Goal: Information Seeking & Learning: Compare options

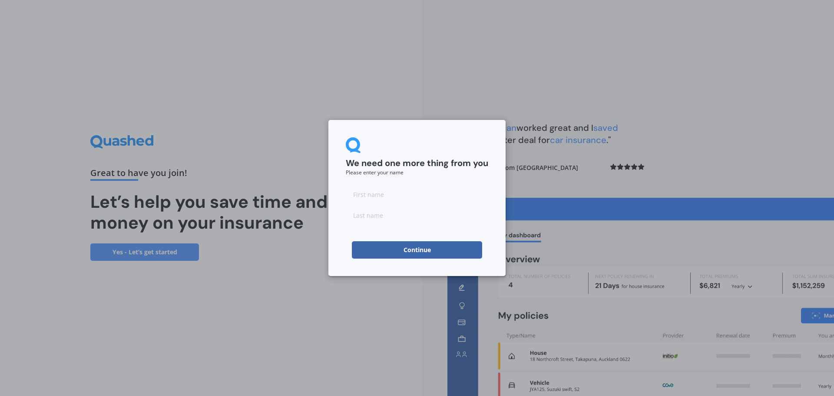
click at [443, 250] on button "Continue" at bounding box center [417, 249] width 130 height 17
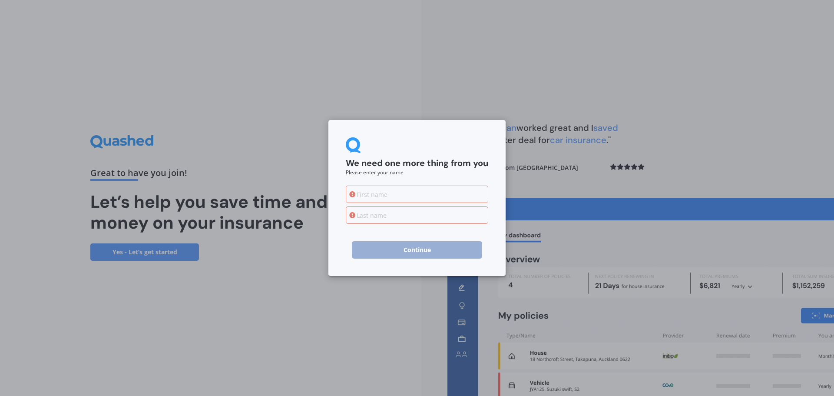
click at [393, 196] on input at bounding box center [417, 193] width 142 height 17
type input "[PERSON_NAME]"
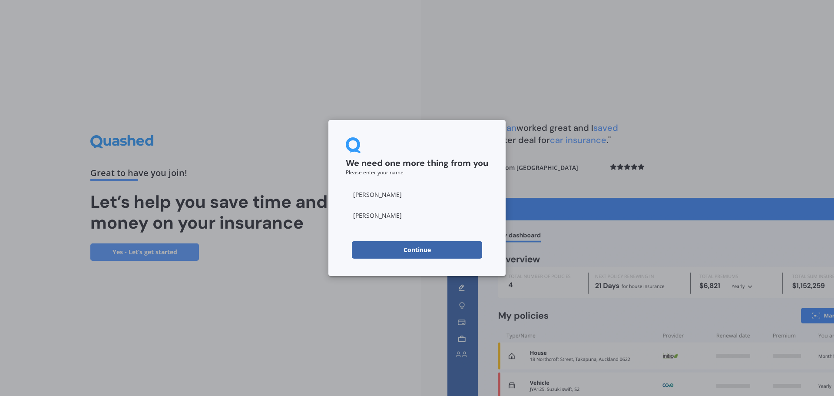
type input "[PERSON_NAME]"
click at [438, 252] on button "Continue" at bounding box center [417, 249] width 130 height 17
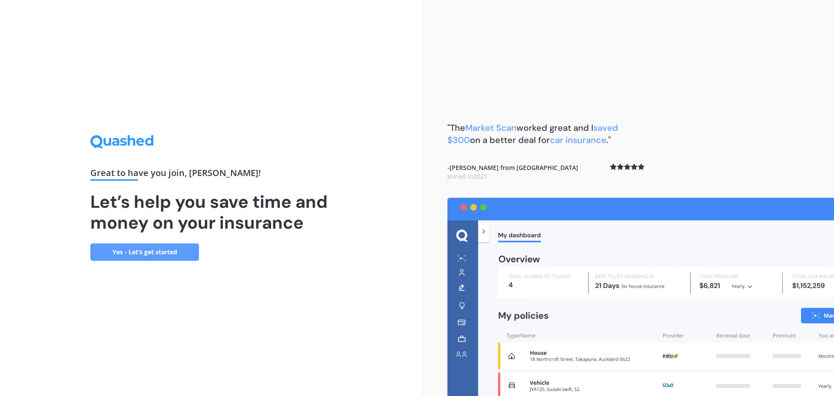
click at [109, 253] on link "Yes - Let’s get started" at bounding box center [144, 251] width 109 height 17
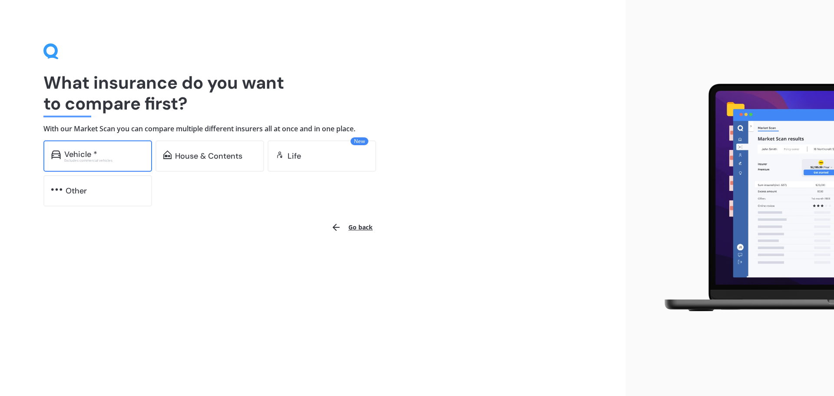
click at [92, 162] on div "Vehicle * Excludes commercial vehicles" at bounding box center [97, 155] width 109 height 31
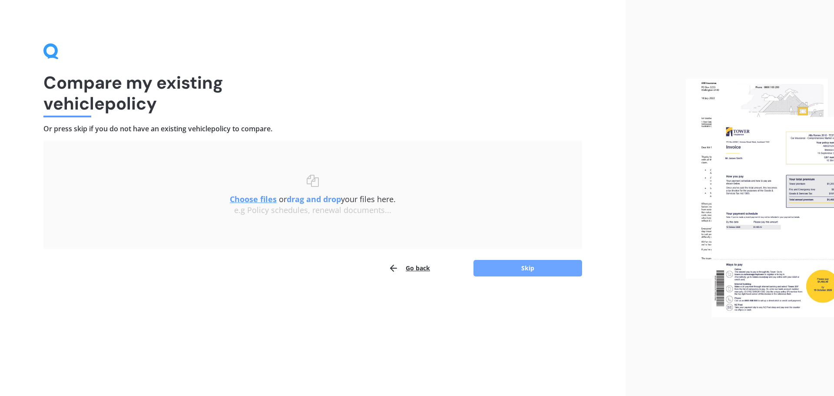
click at [499, 268] on button "Skip" at bounding box center [527, 268] width 109 height 17
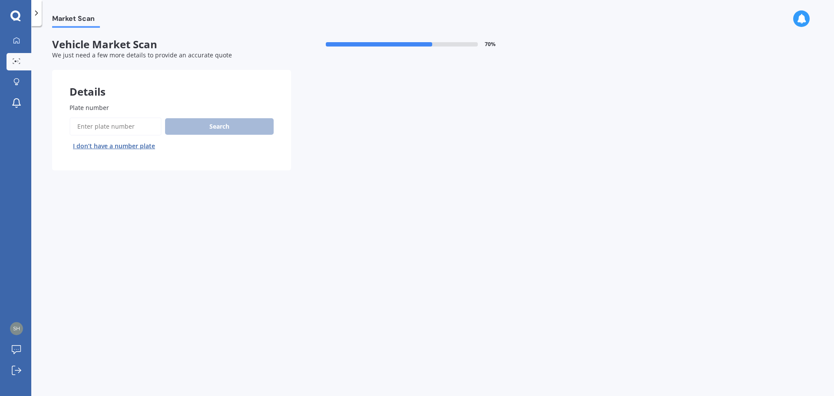
click at [121, 130] on input "Plate number" at bounding box center [115, 126] width 92 height 18
type input "Nat826"
click at [241, 118] on button "Search" at bounding box center [219, 126] width 109 height 17
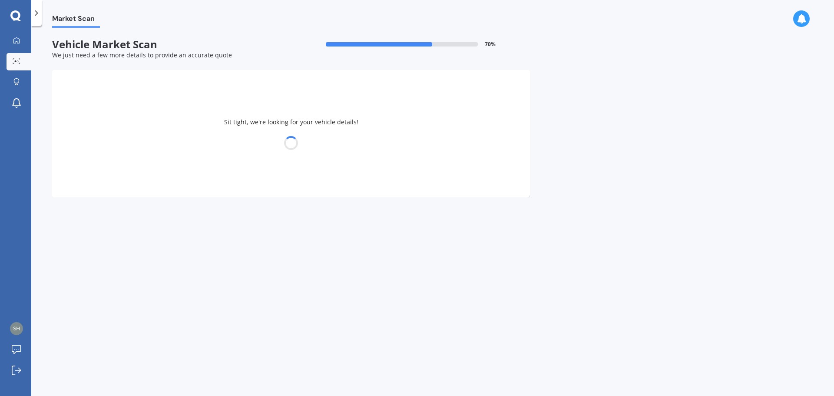
select select "SUZUKI"
select select "SWIFT"
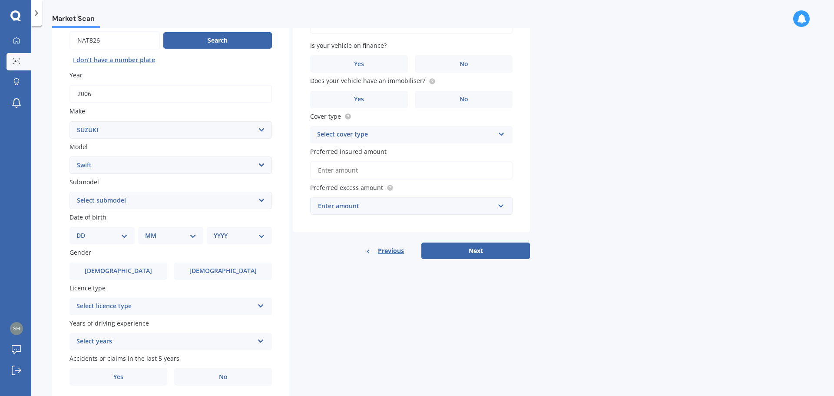
scroll to position [87, 0]
click at [117, 231] on select "DD 01 02 03 04 05 06 07 08 09 10 11 12 13 14 15 16 17 18 19 20 21 22 23 24 25 2…" at bounding box center [101, 235] width 51 height 10
select select "03"
click at [83, 230] on select "DD 01 02 03 04 05 06 07 08 09 10 11 12 13 14 15 16 17 18 19 20 21 22 23 24 25 2…" at bounding box center [101, 235] width 51 height 10
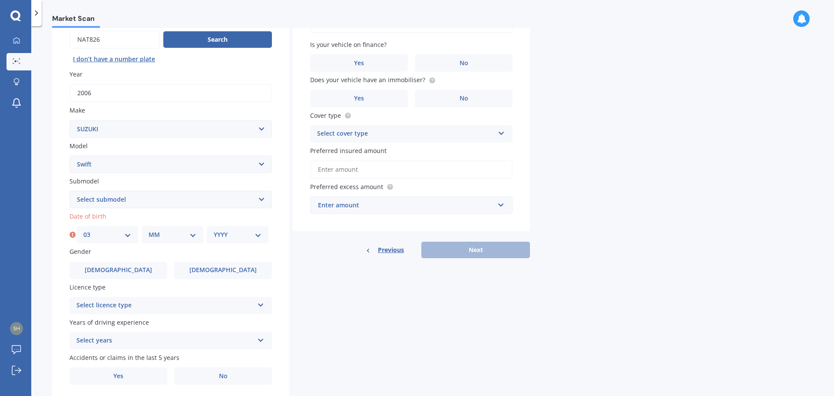
click at [170, 227] on div "MM 01 02 03 04 05 06 07 08 09 10 11 12" at bounding box center [173, 234] width 62 height 17
click at [171, 232] on select "MM 01 02 03 04 05 06 07 08 09 10 11 12" at bounding box center [173, 235] width 48 height 10
select select "11"
click at [149, 230] on select "MM 01 02 03 04 05 06 07 08 09 10 11 12" at bounding box center [173, 235] width 48 height 10
click at [228, 242] on div "YYYY 2025 2024 2023 2022 2021 2020 2019 2018 2017 2016 2015 2014 2013 2012 2011…" at bounding box center [238, 234] width 62 height 17
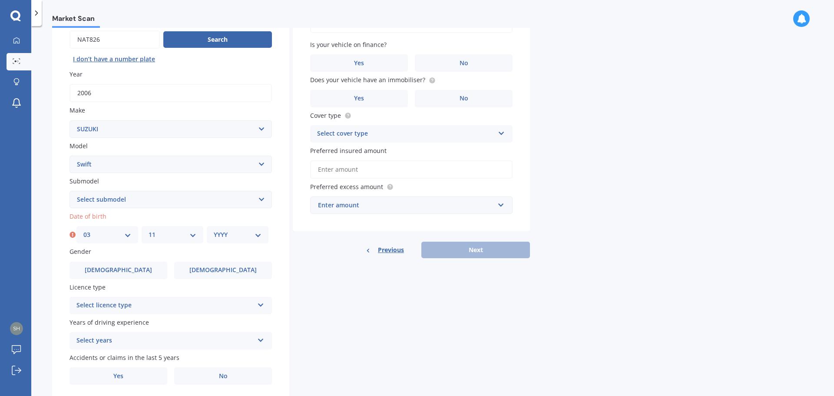
click at [233, 235] on select "YYYY 2025 2024 2023 2022 2021 2020 2019 2018 2017 2016 2015 2014 2013 2012 2011…" at bounding box center [238, 235] width 48 height 10
select select "1996"
click at [214, 230] on select "YYYY 2025 2024 2023 2022 2021 2020 2019 2018 2017 2016 2015 2014 2013 2012 2011…" at bounding box center [238, 235] width 48 height 10
click at [154, 196] on select "Select submodel (All other) Cino Diesel Turbo GA GL GLX GO GP GS GTI LTD RS Hyb…" at bounding box center [170, 199] width 202 height 17
select select "SPORT 1.6"
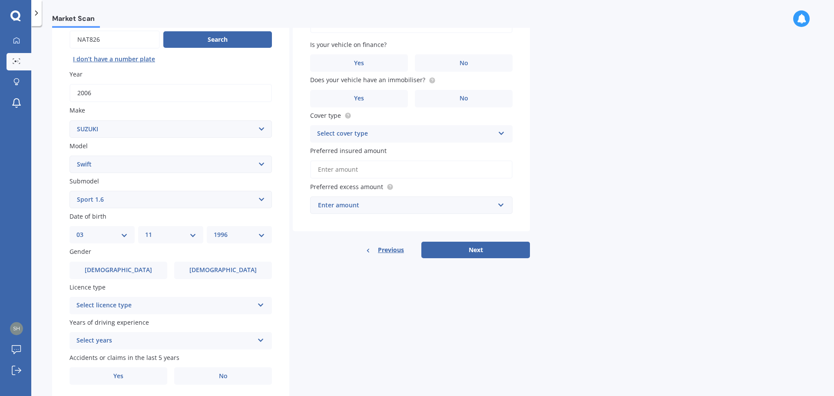
click at [69, 191] on select "Select submodel (All other) Cino Diesel Turbo GA GL GLX GO GP GS GTI LTD RS Hyb…" at bounding box center [170, 199] width 202 height 17
click at [199, 268] on label "[DEMOGRAPHIC_DATA]" at bounding box center [223, 269] width 98 height 17
click at [0, 0] on input "[DEMOGRAPHIC_DATA]" at bounding box center [0, 0] width 0 height 0
click at [171, 295] on div "Licence type Select licence type NZ Full NZ Restricted NZ Learners [GEOGRAPHIC_…" at bounding box center [170, 298] width 202 height 32
click at [165, 307] on div "Select licence type" at bounding box center [164, 305] width 177 height 10
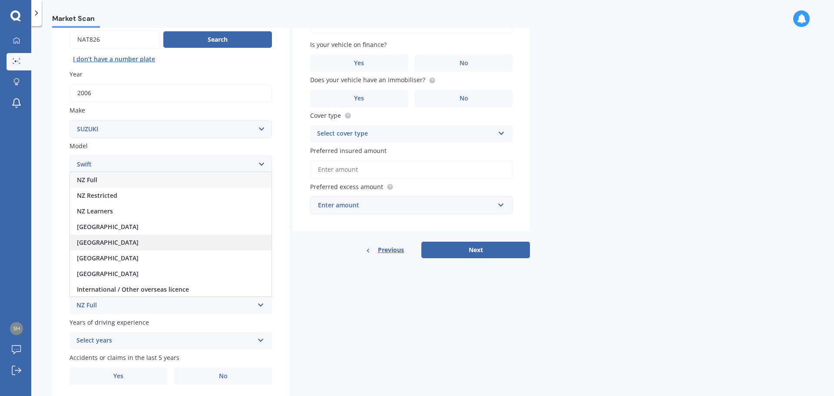
scroll to position [1, 0]
click at [118, 181] on div "NZ Full" at bounding box center [171, 179] width 202 height 16
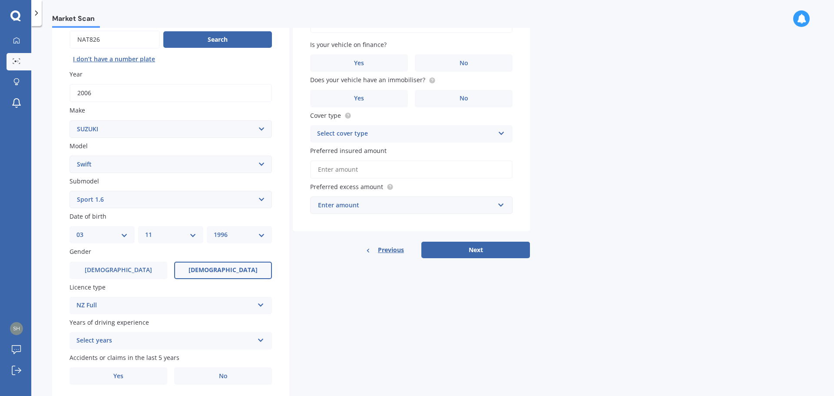
click at [106, 335] on div "Select years" at bounding box center [164, 340] width 177 height 10
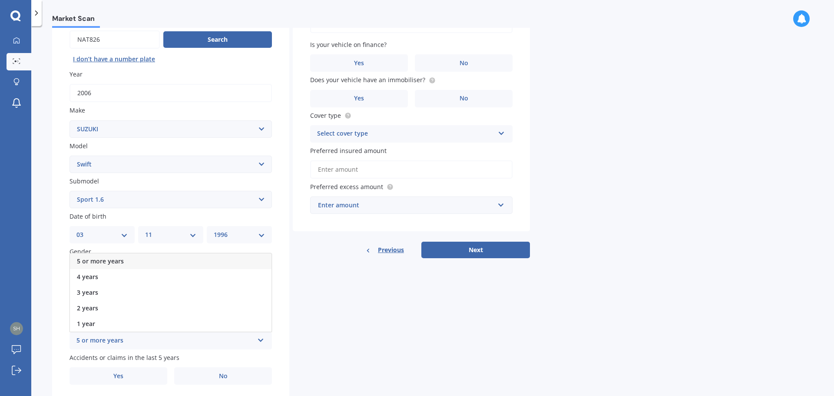
click at [120, 259] on span "5 or more years" at bounding box center [100, 261] width 47 height 8
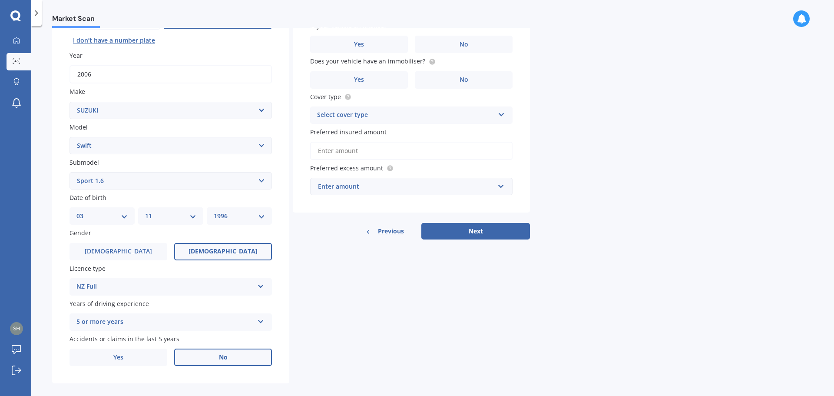
scroll to position [116, 0]
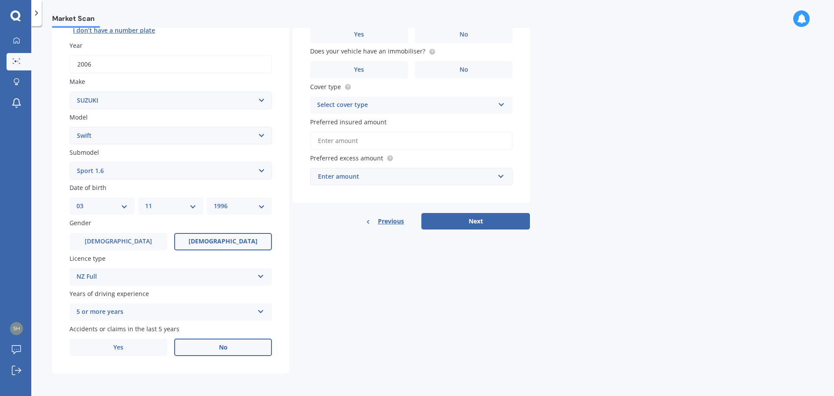
click at [201, 353] on label "No" at bounding box center [223, 346] width 98 height 17
click at [0, 0] on input "No" at bounding box center [0, 0] width 0 height 0
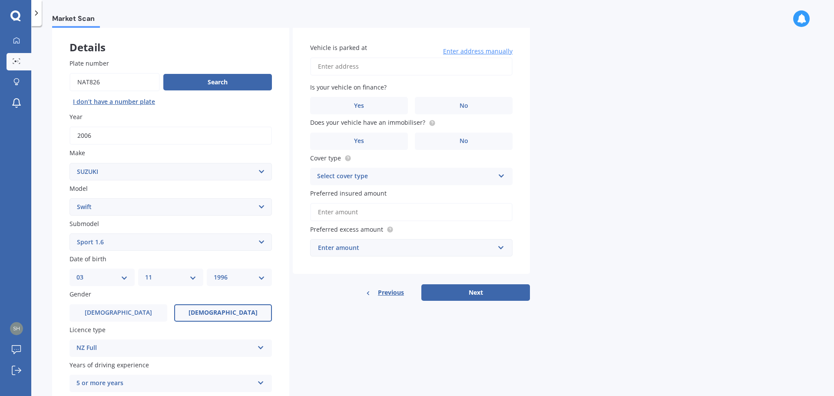
scroll to position [29, 0]
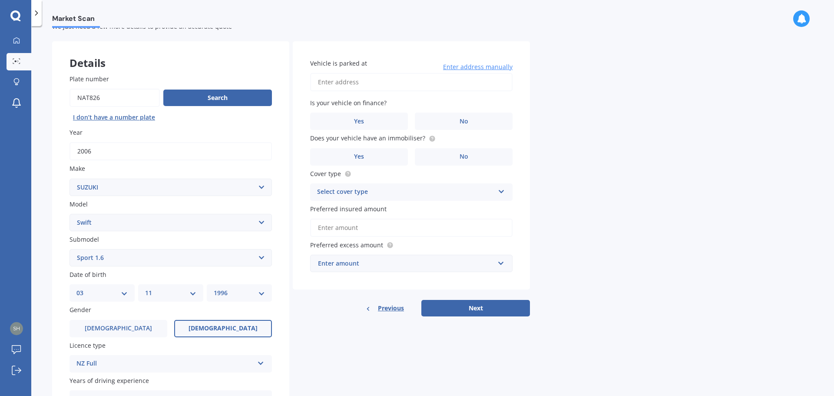
click at [371, 91] on input "Vehicle is parked at" at bounding box center [411, 82] width 202 height 18
type input "[STREET_ADDRESS][PERSON_NAME]"
click at [440, 127] on label "No" at bounding box center [464, 120] width 98 height 17
click at [0, 0] on input "No" at bounding box center [0, 0] width 0 height 0
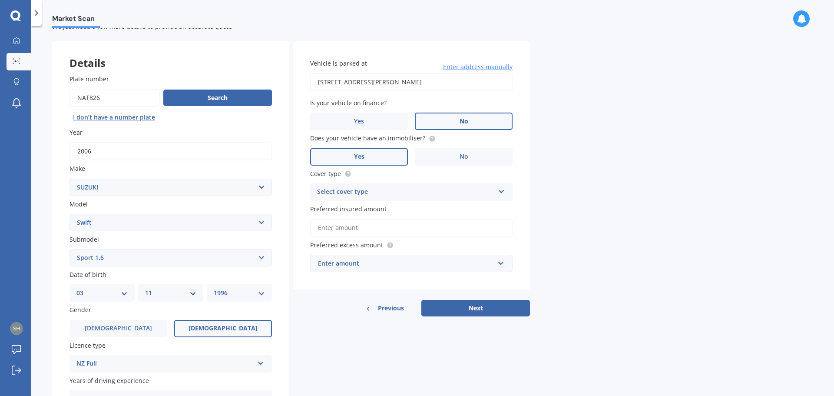
click at [349, 156] on label "Yes" at bounding box center [359, 156] width 98 height 17
click at [0, 0] on input "Yes" at bounding box center [0, 0] width 0 height 0
click at [432, 193] on div "Select cover type" at bounding box center [405, 192] width 177 height 10
click at [403, 212] on div "Comprehensive" at bounding box center [412, 209] width 202 height 16
click at [396, 223] on input "Preferred insured amount" at bounding box center [411, 227] width 202 height 18
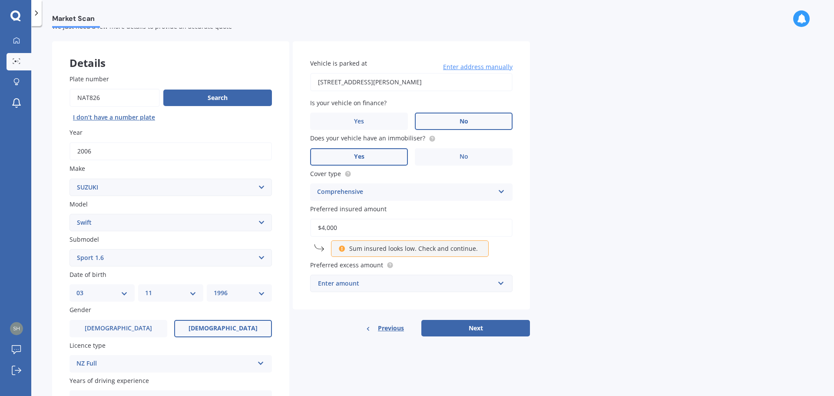
type input "$4,000"
click at [411, 279] on div "Enter amount" at bounding box center [406, 283] width 176 height 10
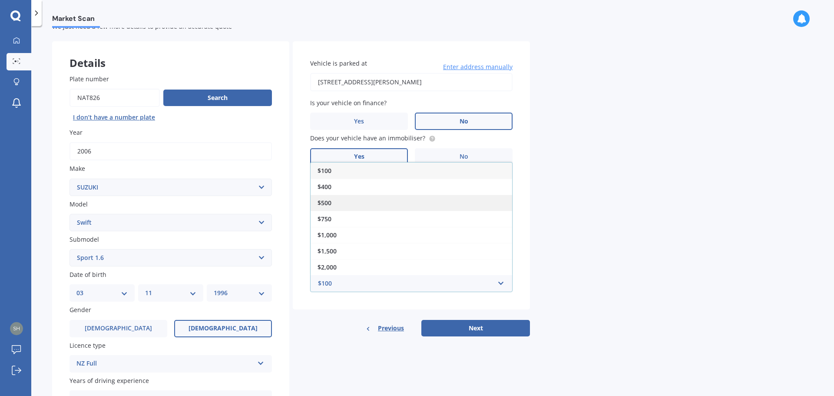
click at [360, 200] on div "$500" at bounding box center [412, 203] width 202 height 16
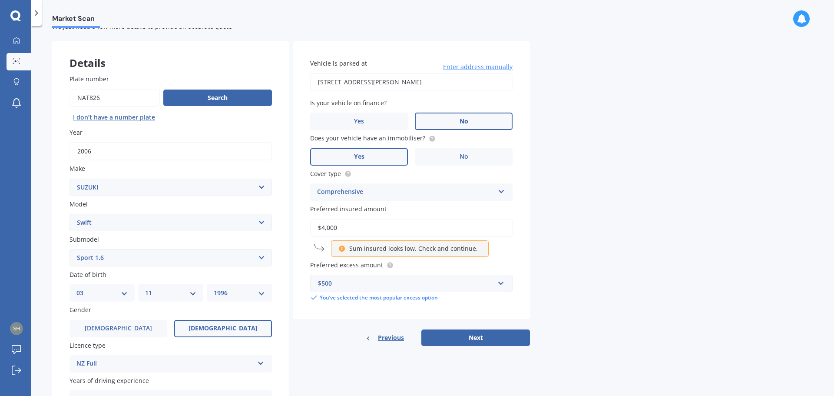
click at [450, 248] on p "Sum insured looks low. Check and continue." at bounding box center [413, 248] width 129 height 9
click at [450, 339] on button "Next" at bounding box center [475, 337] width 109 height 17
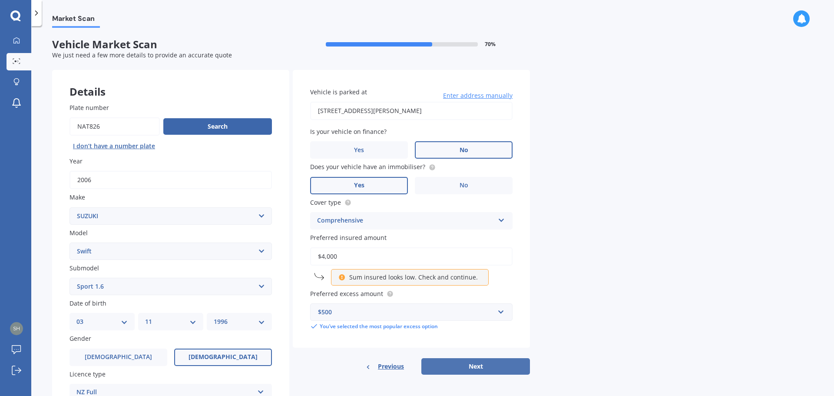
select select "03"
select select "11"
select select "1996"
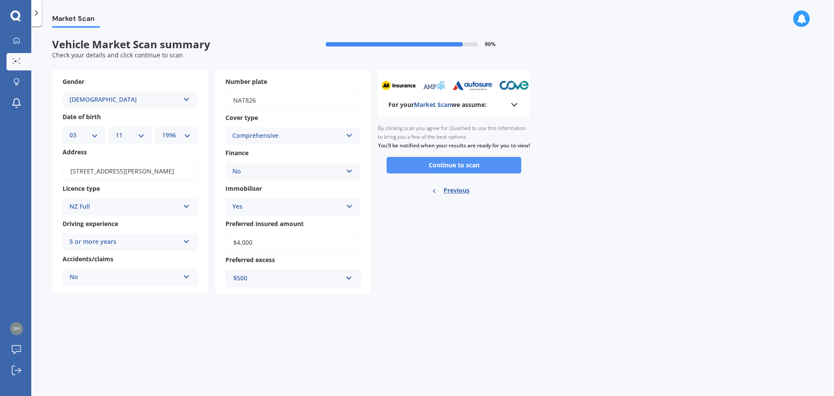
click at [473, 173] on button "Continue to scan" at bounding box center [453, 165] width 135 height 17
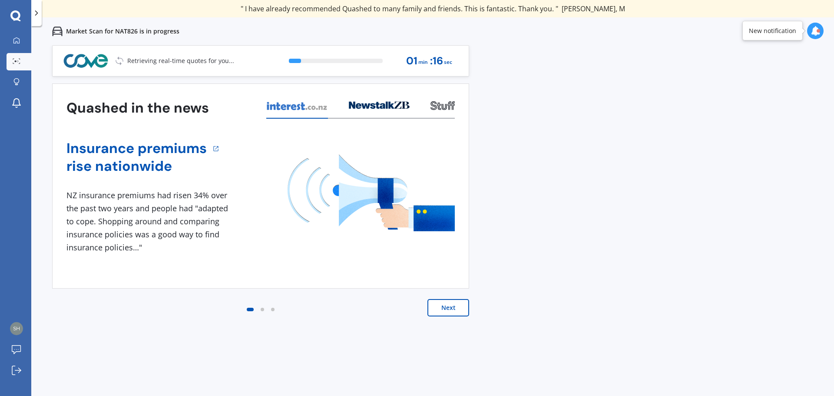
click at [451, 304] on button "Next" at bounding box center [448, 307] width 42 height 17
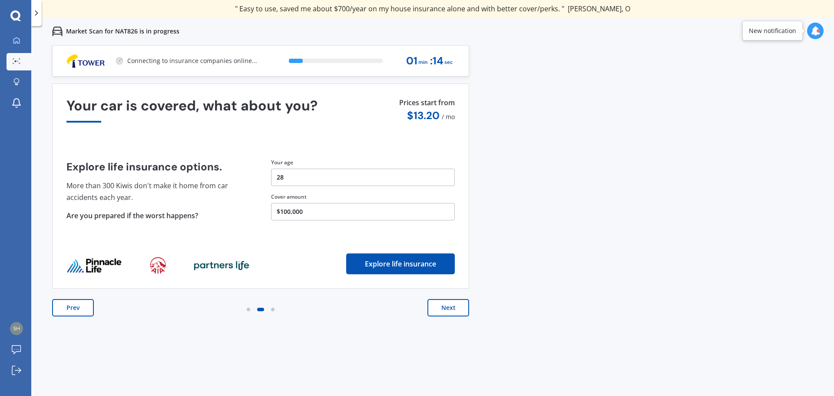
click at [442, 309] on button "Next" at bounding box center [448, 307] width 42 height 17
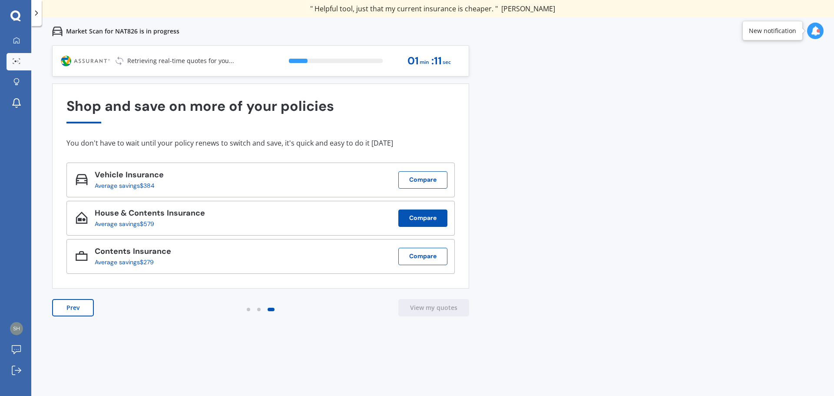
click at [433, 223] on button "Compare" at bounding box center [422, 217] width 49 height 17
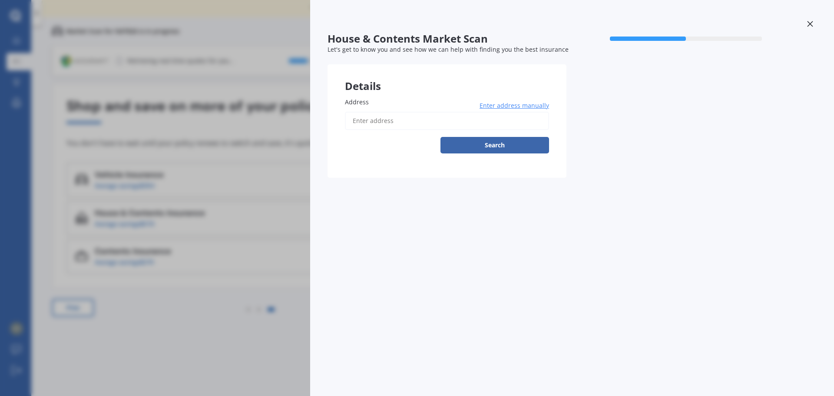
click at [414, 125] on input "Address" at bounding box center [447, 121] width 204 height 18
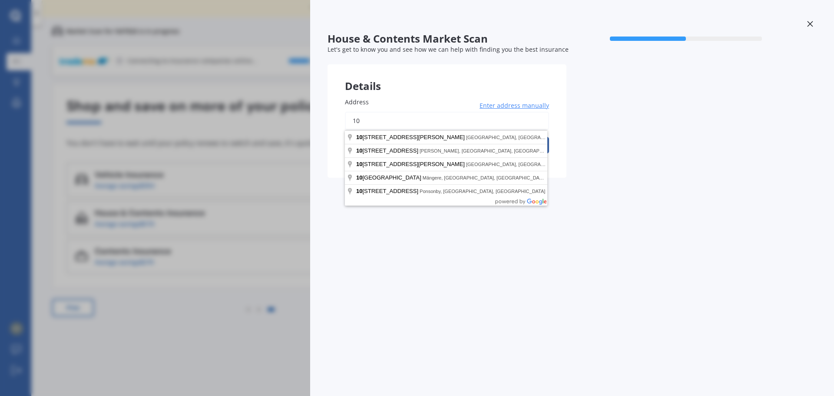
type input "1"
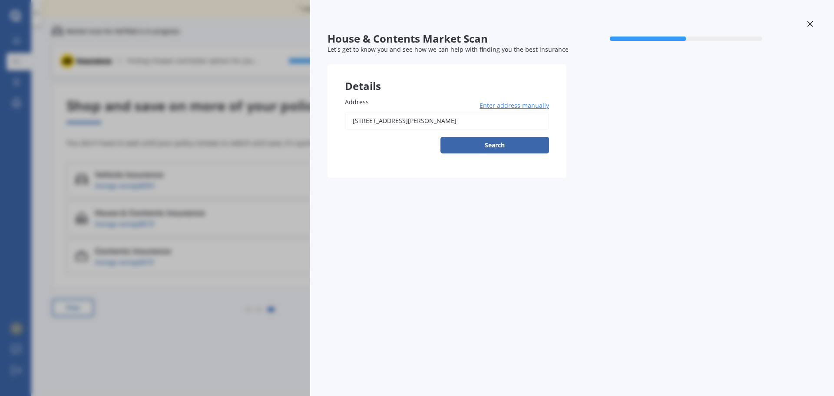
type input "[STREET_ADDRESS][PERSON_NAME]"
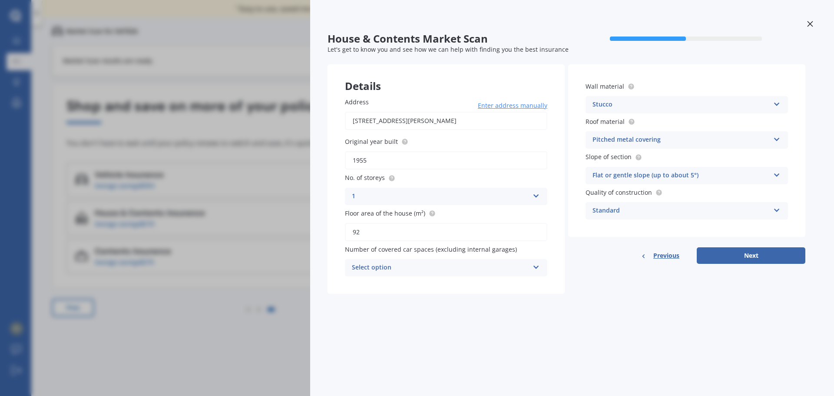
click at [721, 209] on div "Standard" at bounding box center [680, 210] width 177 height 10
click at [651, 308] on div "House & Contents Market Scan 50 % Let's get to know you and see how we can help…" at bounding box center [572, 198] width 524 height 396
click at [504, 277] on div "Address [STREET_ADDRESS][PERSON_NAME] Enter address manually Search Original ye…" at bounding box center [445, 187] width 237 height 214
click at [498, 264] on div "Select option" at bounding box center [440, 267] width 177 height 10
click at [423, 311] on div "2" at bounding box center [446, 316] width 202 height 16
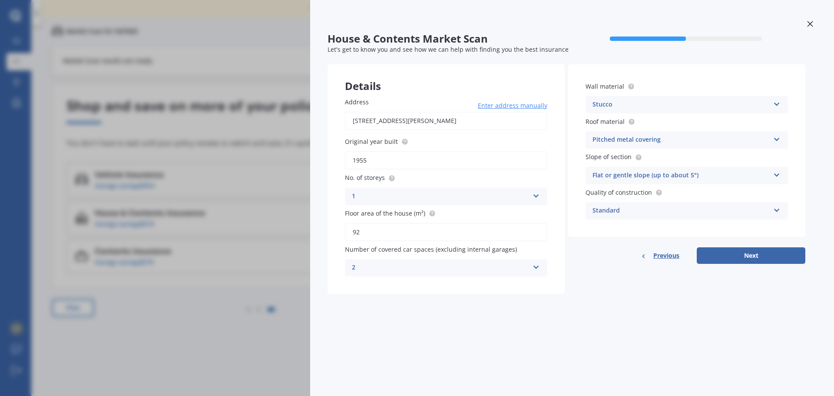
click at [612, 323] on div "House & Contents Market Scan 50 % Let's get to know you and see how we can help…" at bounding box center [572, 198] width 524 height 396
click at [447, 269] on div "2" at bounding box center [440, 267] width 177 height 10
click at [410, 341] on div "4" at bounding box center [446, 347] width 202 height 16
click at [625, 314] on div "House & Contents Market Scan 50 % Let's get to know you and see how we can help…" at bounding box center [572, 198] width 524 height 396
click at [721, 255] on button "Next" at bounding box center [751, 255] width 109 height 17
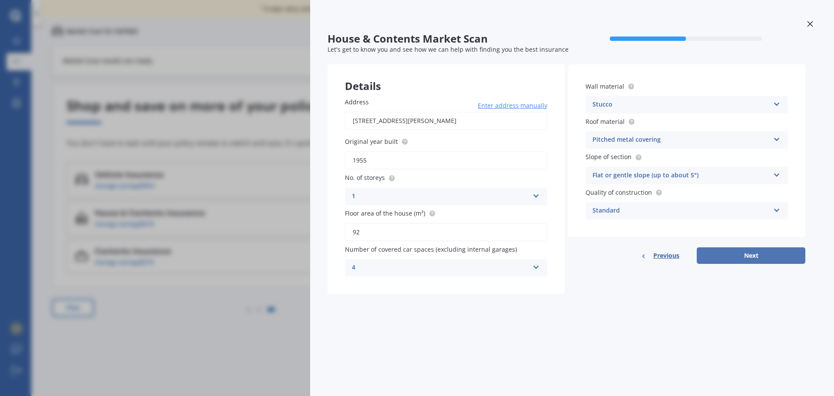
select select "03"
select select "11"
select select "1996"
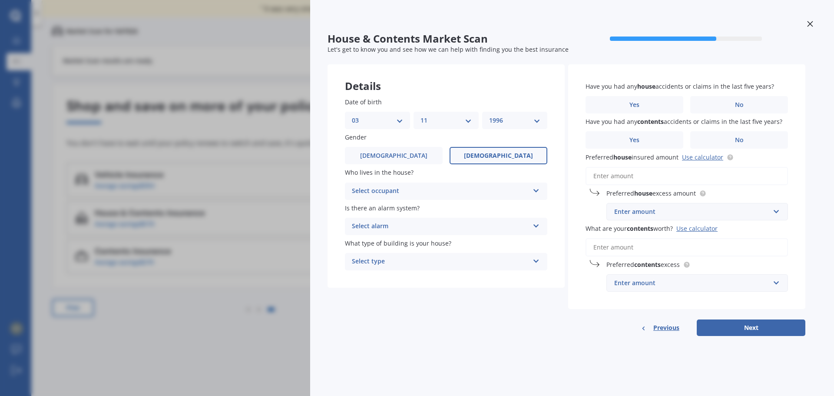
click at [427, 195] on div "Select occupant" at bounding box center [440, 191] width 177 height 10
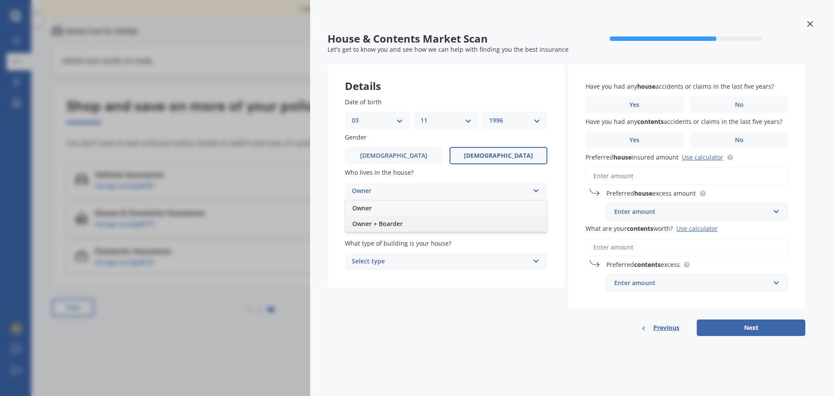
click at [411, 220] on div "Owner + Boarder" at bounding box center [446, 224] width 202 height 16
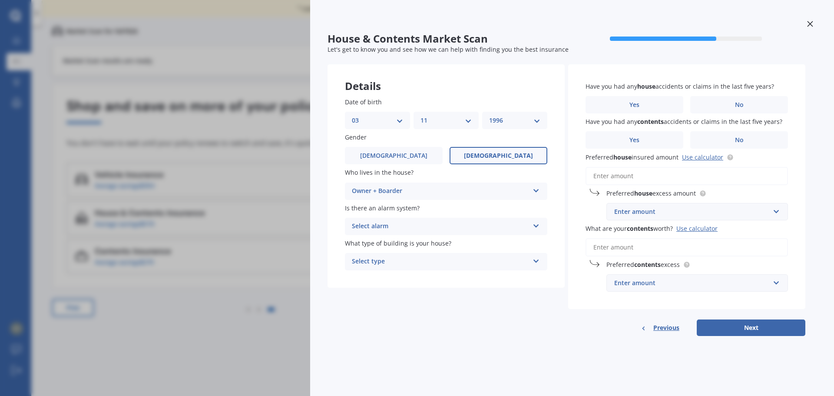
click at [414, 224] on div "Select alarm" at bounding box center [440, 226] width 177 height 10
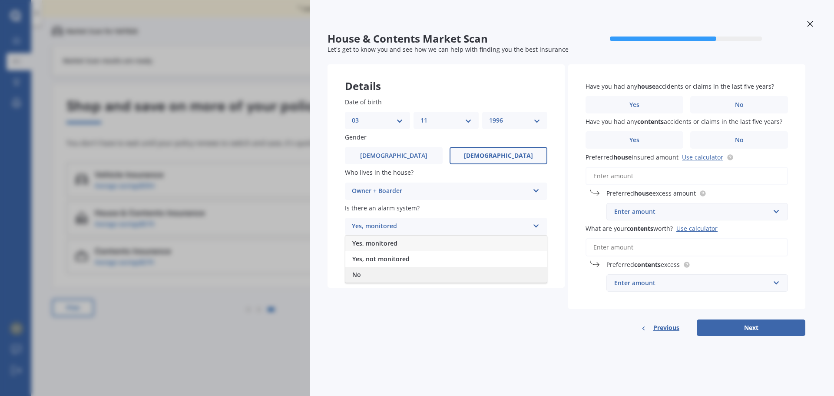
click at [377, 274] on div "No" at bounding box center [446, 275] width 202 height 16
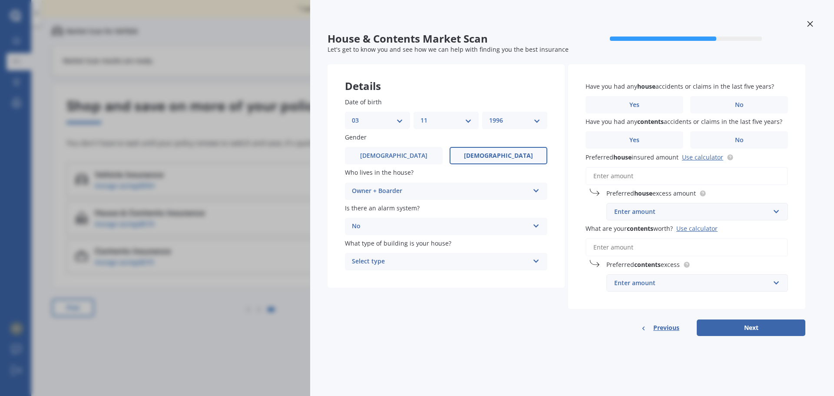
click at [397, 266] on div "Select type" at bounding box center [440, 261] width 177 height 10
click at [405, 280] on div "Freestanding" at bounding box center [446, 279] width 202 height 16
click at [747, 96] on label "No" at bounding box center [739, 104] width 98 height 17
click at [0, 0] on input "No" at bounding box center [0, 0] width 0 height 0
click at [714, 129] on div "Have you had any contents accidents or claims in the last five years? Yes No" at bounding box center [686, 133] width 202 height 32
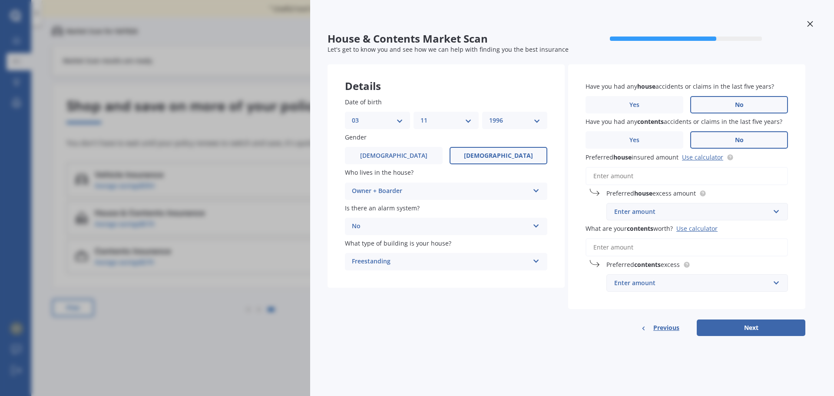
click at [721, 132] on label "No" at bounding box center [739, 139] width 98 height 17
click at [0, 0] on input "No" at bounding box center [0, 0] width 0 height 0
click at [649, 173] on input "Preferred house insured amount Use calculator" at bounding box center [686, 176] width 202 height 18
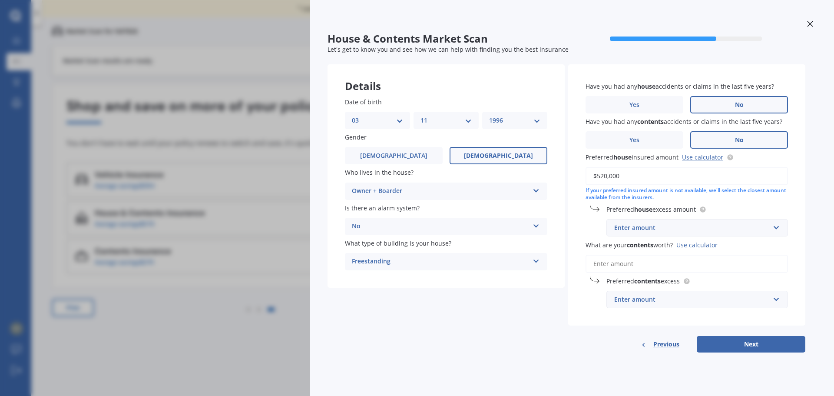
type input "$520,000"
click at [799, 197] on div "Have you had any house accidents or claims in the last five years? Yes No Have …" at bounding box center [686, 194] width 237 height 261
click at [667, 225] on div "Enter amount" at bounding box center [691, 228] width 155 height 10
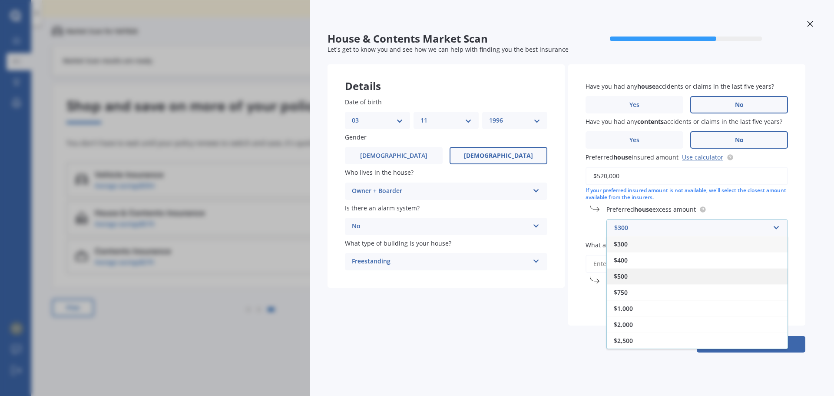
click at [637, 273] on div "$500" at bounding box center [697, 276] width 181 height 16
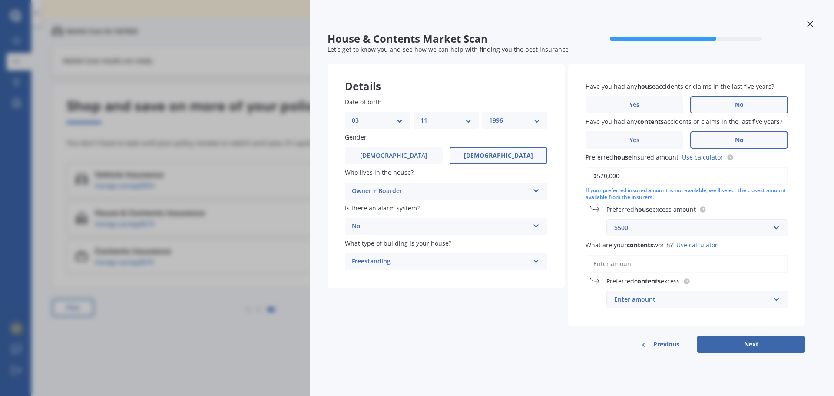
click at [639, 264] on input "What are your contents worth? Use calculator" at bounding box center [686, 263] width 202 height 18
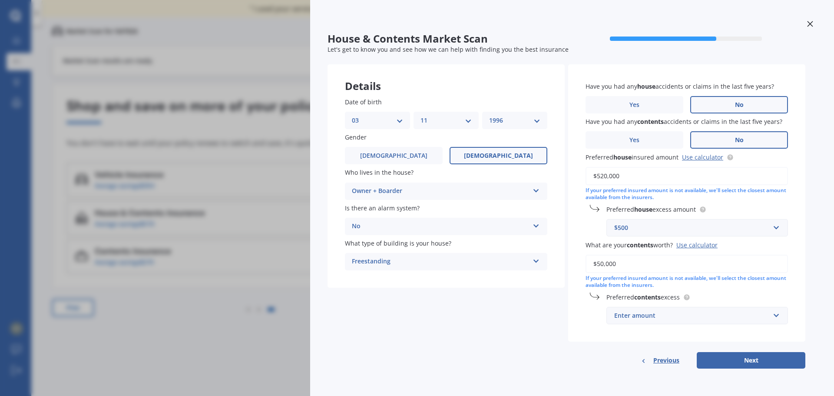
type input "$50,000"
click at [660, 314] on div "Enter amount" at bounding box center [691, 316] width 155 height 10
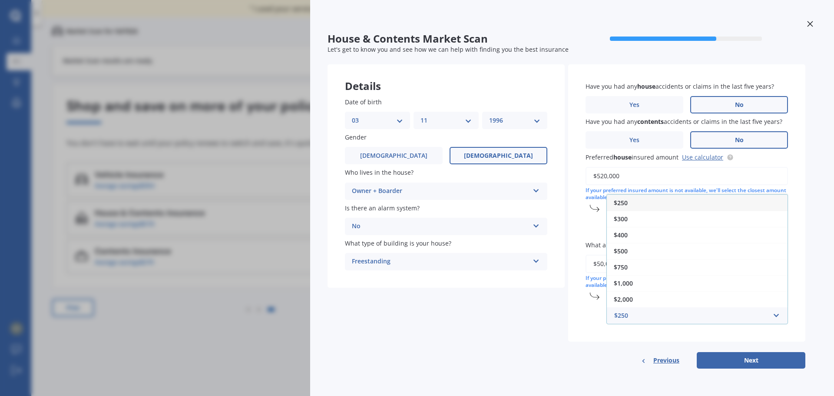
click at [647, 203] on div "$250" at bounding box center [697, 203] width 181 height 16
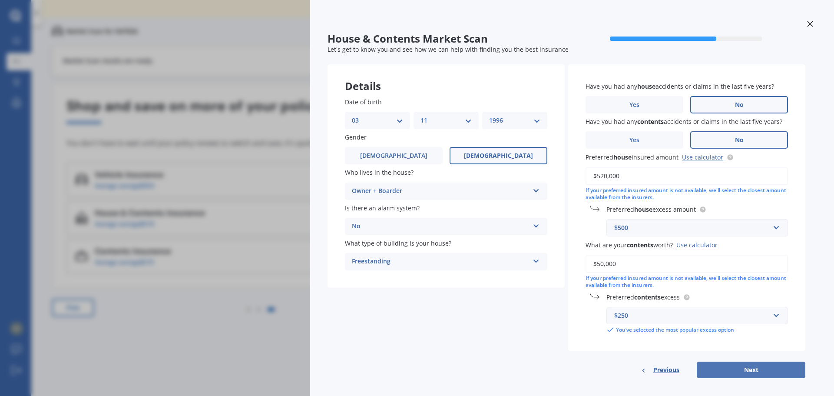
click at [742, 375] on button "Next" at bounding box center [751, 369] width 109 height 17
select select "03"
select select "11"
select select "1996"
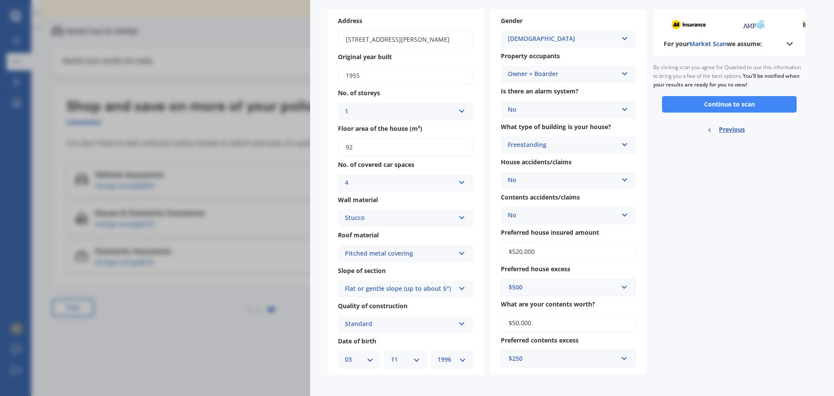
scroll to position [59, 0]
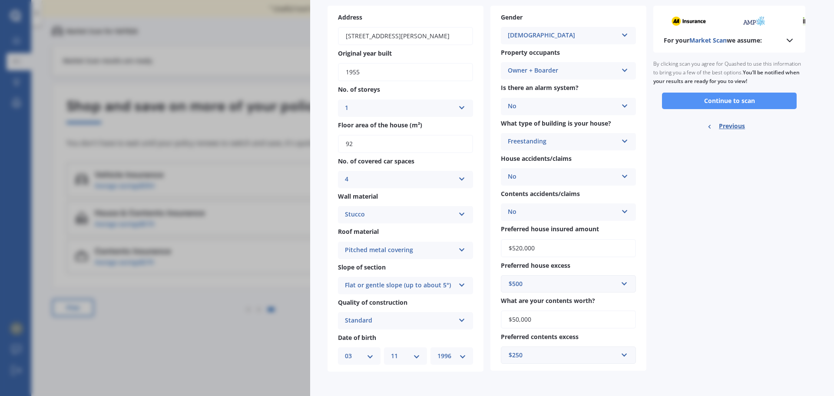
click at [765, 103] on button "Continue to scan" at bounding box center [729, 100] width 135 height 17
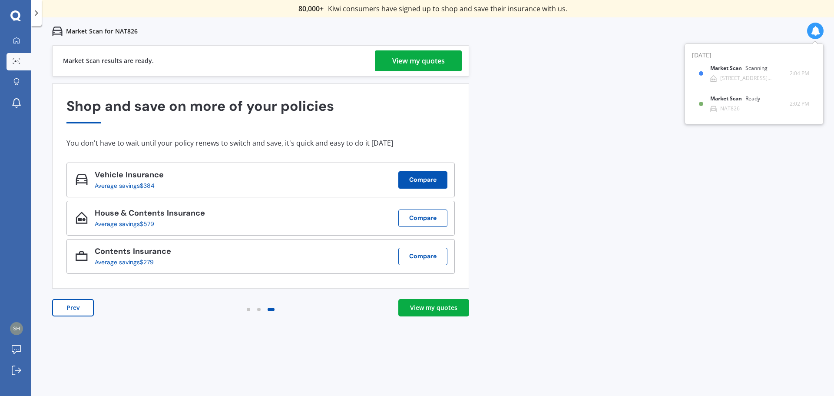
click at [434, 175] on button "Compare" at bounding box center [422, 179] width 49 height 17
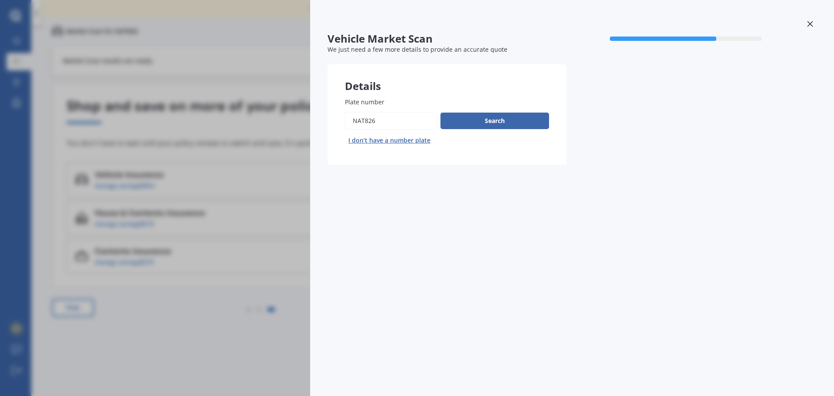
click at [384, 116] on input "Plate number" at bounding box center [391, 121] width 92 height 18
type input "cbf937"
click at [515, 110] on div "Plate number Search I don’t have a number plate" at bounding box center [447, 122] width 204 height 50
click at [512, 114] on button "Search" at bounding box center [494, 120] width 109 height 17
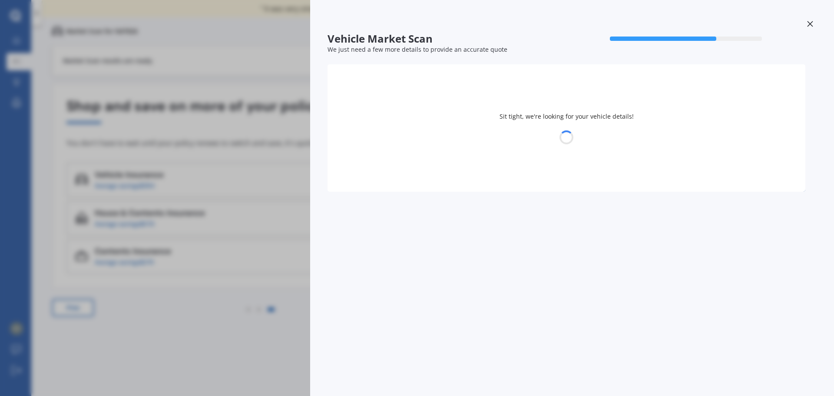
select select "MITSUBISHI"
select select "TRITON"
select select "03"
select select "11"
select select "1996"
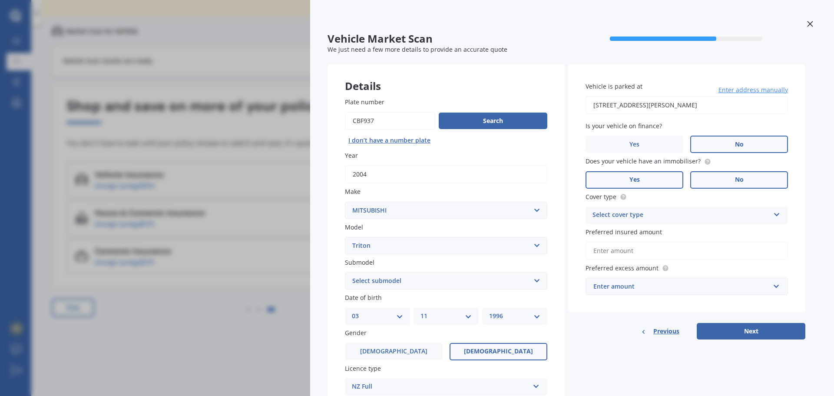
click at [723, 181] on label "No" at bounding box center [739, 179] width 98 height 17
click at [0, 0] on input "No" at bounding box center [0, 0] width 0 height 0
click at [679, 212] on div "Select cover type" at bounding box center [680, 215] width 177 height 10
click at [646, 231] on div "Comprehensive" at bounding box center [687, 232] width 202 height 16
click at [640, 257] on input "Preferred insured amount" at bounding box center [686, 250] width 202 height 18
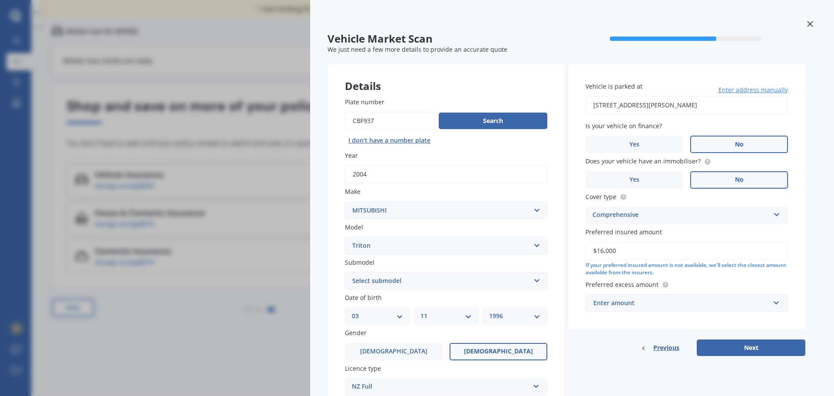
type input "$16,000"
click at [669, 300] on div "Enter amount" at bounding box center [681, 303] width 176 height 10
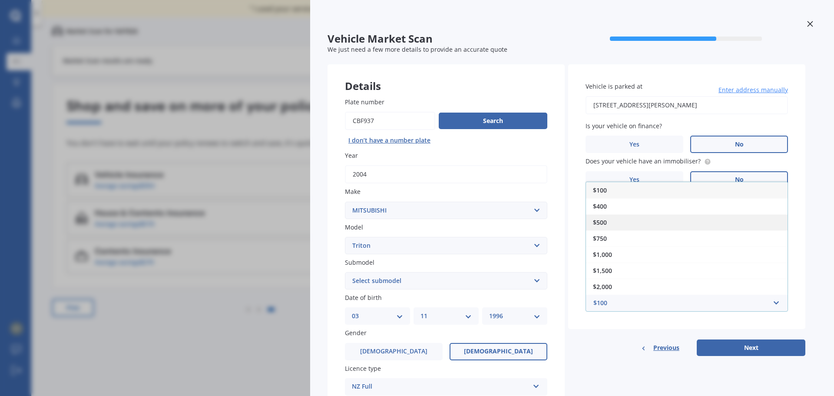
click at [611, 222] on div "$500" at bounding box center [687, 222] width 202 height 16
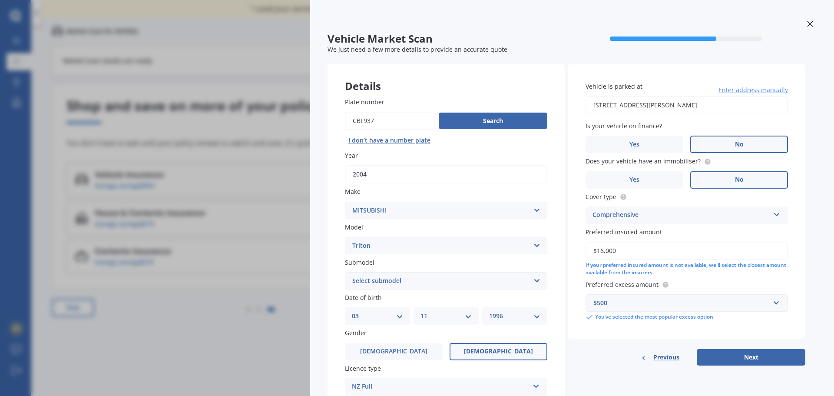
click at [601, 350] on div "Previous Next" at bounding box center [686, 357] width 237 height 17
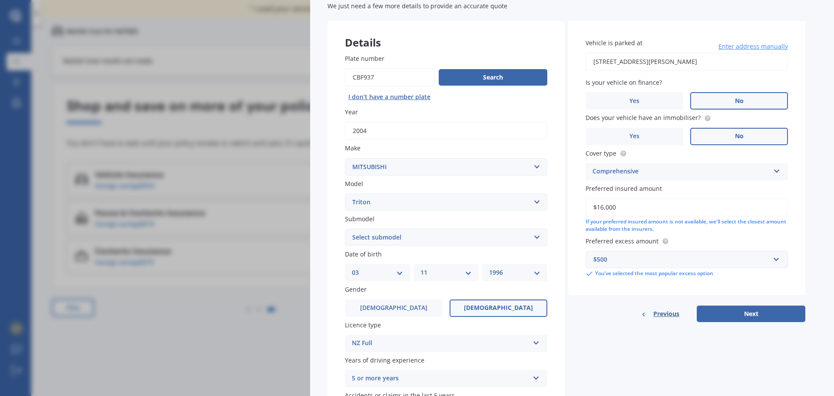
scroll to position [112, 0]
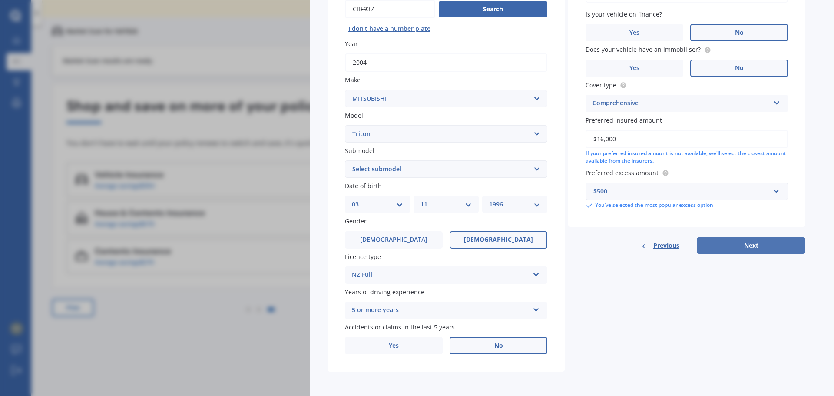
click at [728, 251] on button "Next" at bounding box center [751, 245] width 109 height 17
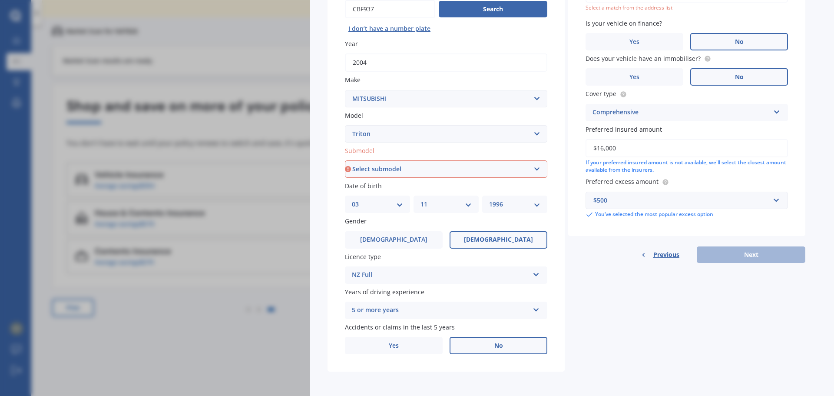
click at [407, 174] on select "Select submodel (All other) 2.4 Litre Petrol 2.5 CDI Diesel 2.8 CDI Diesel 3.2 …" at bounding box center [446, 168] width 202 height 17
click at [456, 177] on select "Select submodel (All other) 2.4 Litre Petrol 2.5 CDI Diesel 2.8 CDI Diesel 3.2 …" at bounding box center [446, 168] width 202 height 17
select select "2.8 CDI DIESEL"
click at [345, 160] on select "Select submodel (All other) 2.4 Litre Petrol 2.5 CDI Diesel 2.8 CDI Diesel 3.2 …" at bounding box center [446, 168] width 202 height 17
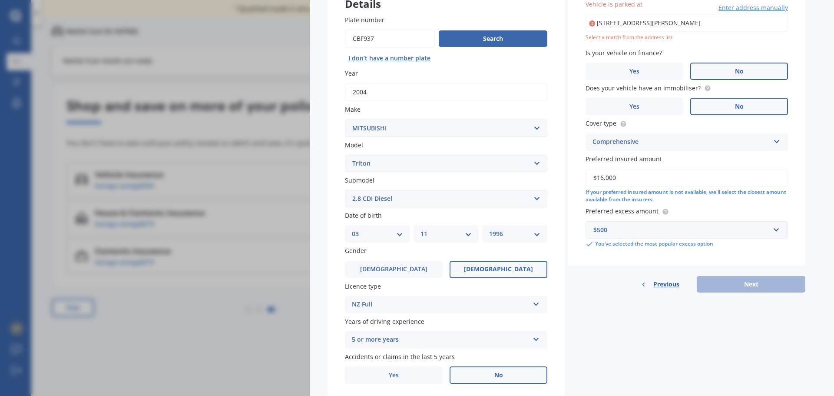
scroll to position [82, 0]
click at [731, 316] on div "Details Plate number Search I don’t have a number plate Year [DATE] Make Select…" at bounding box center [566, 192] width 478 height 419
click at [666, 19] on input "[STREET_ADDRESS][PERSON_NAME]" at bounding box center [686, 23] width 202 height 18
type input "[STREET_ADDRESS][PERSON_NAME]"
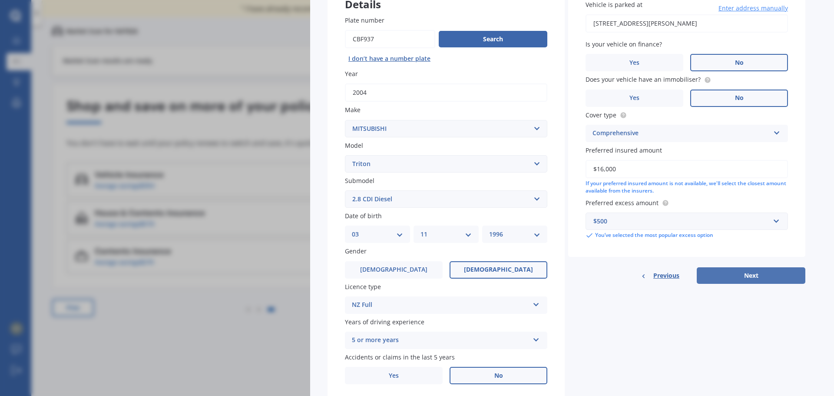
click at [747, 275] on button "Next" at bounding box center [751, 275] width 109 height 17
select select "03"
select select "11"
select select "1996"
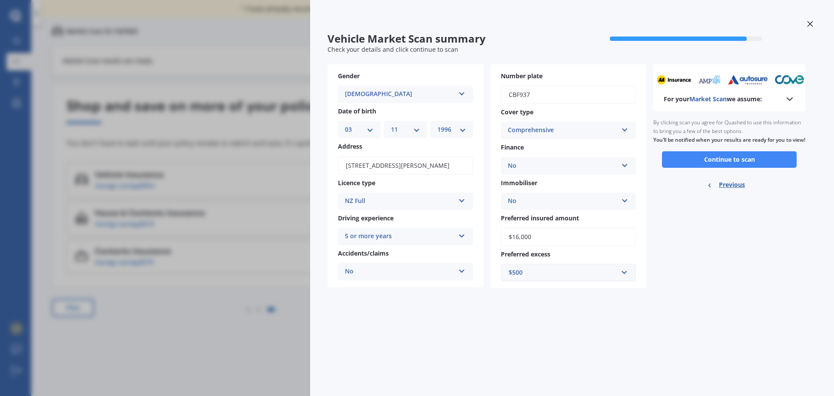
scroll to position [0, 0]
click at [715, 164] on button "Continue to scan" at bounding box center [729, 159] width 135 height 17
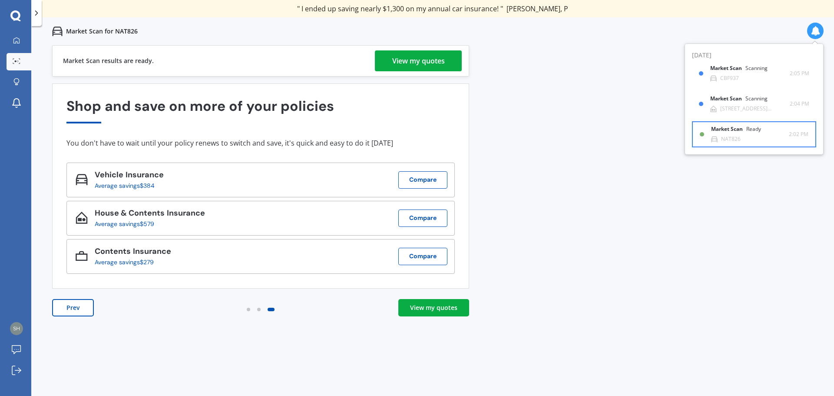
click at [733, 127] on b "Market Scan" at bounding box center [728, 129] width 35 height 6
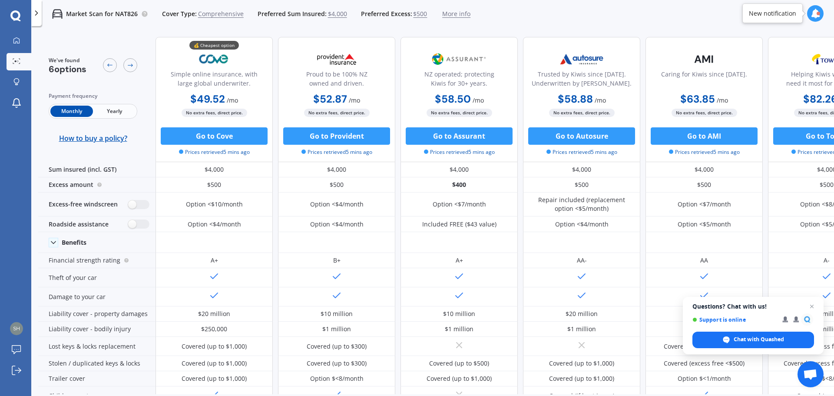
click at [816, 14] on icon at bounding box center [815, 14] width 10 height 10
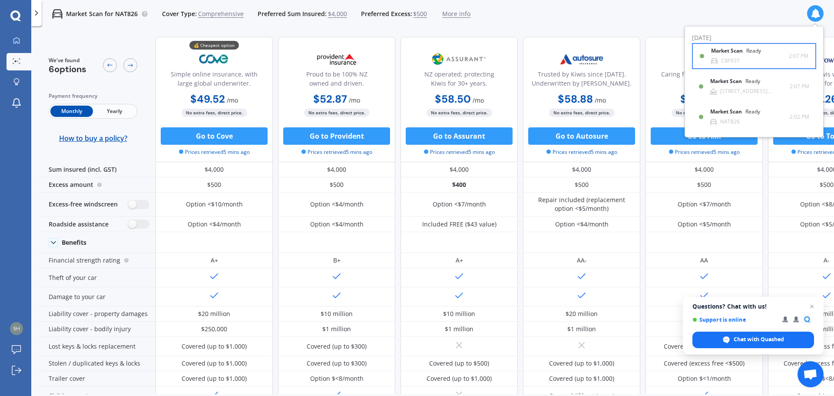
click at [752, 53] on div "Ready" at bounding box center [753, 51] width 15 height 6
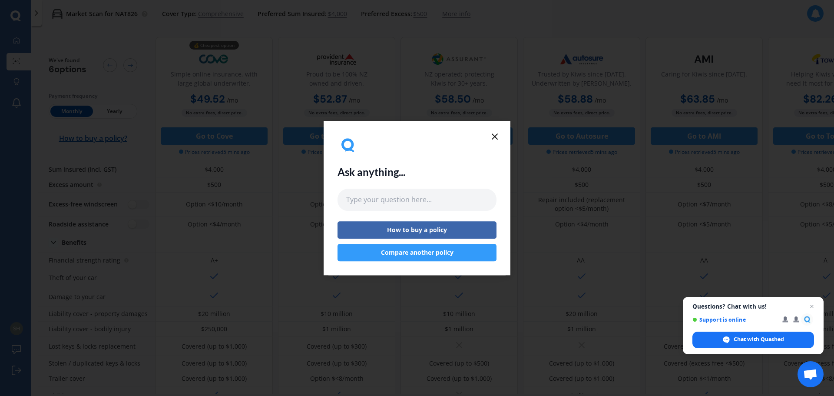
click at [495, 138] on line at bounding box center [494, 136] width 5 height 5
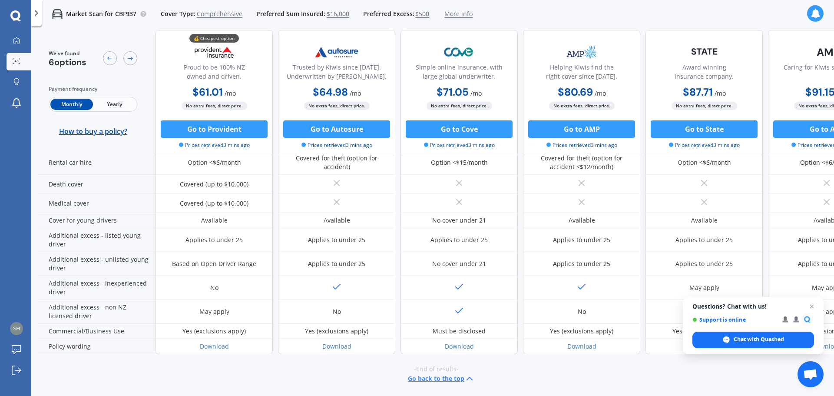
scroll to position [394, 0]
